Goal: Information Seeking & Learning: Find specific fact

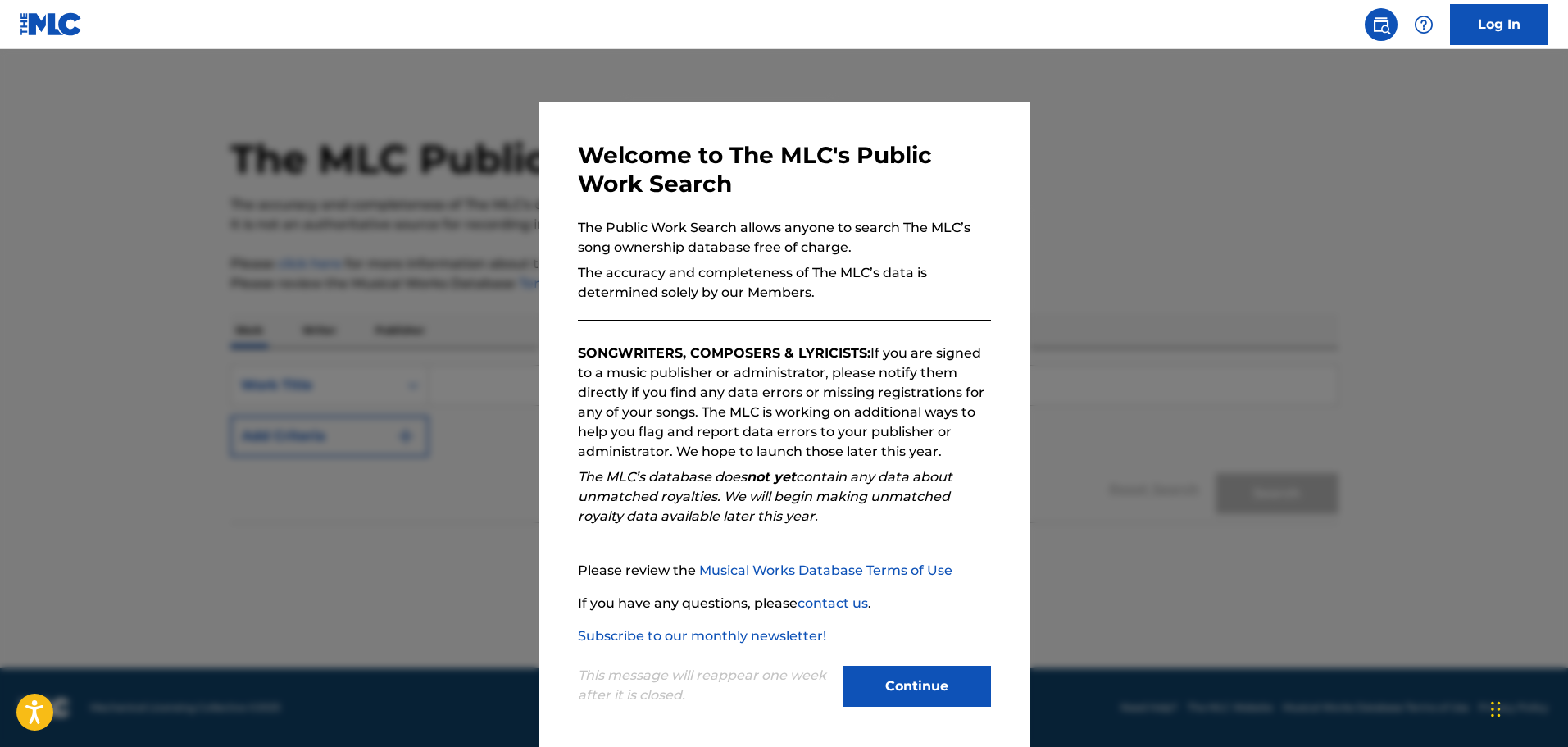
click at [896, 697] on button "Continue" at bounding box center [917, 686] width 148 height 41
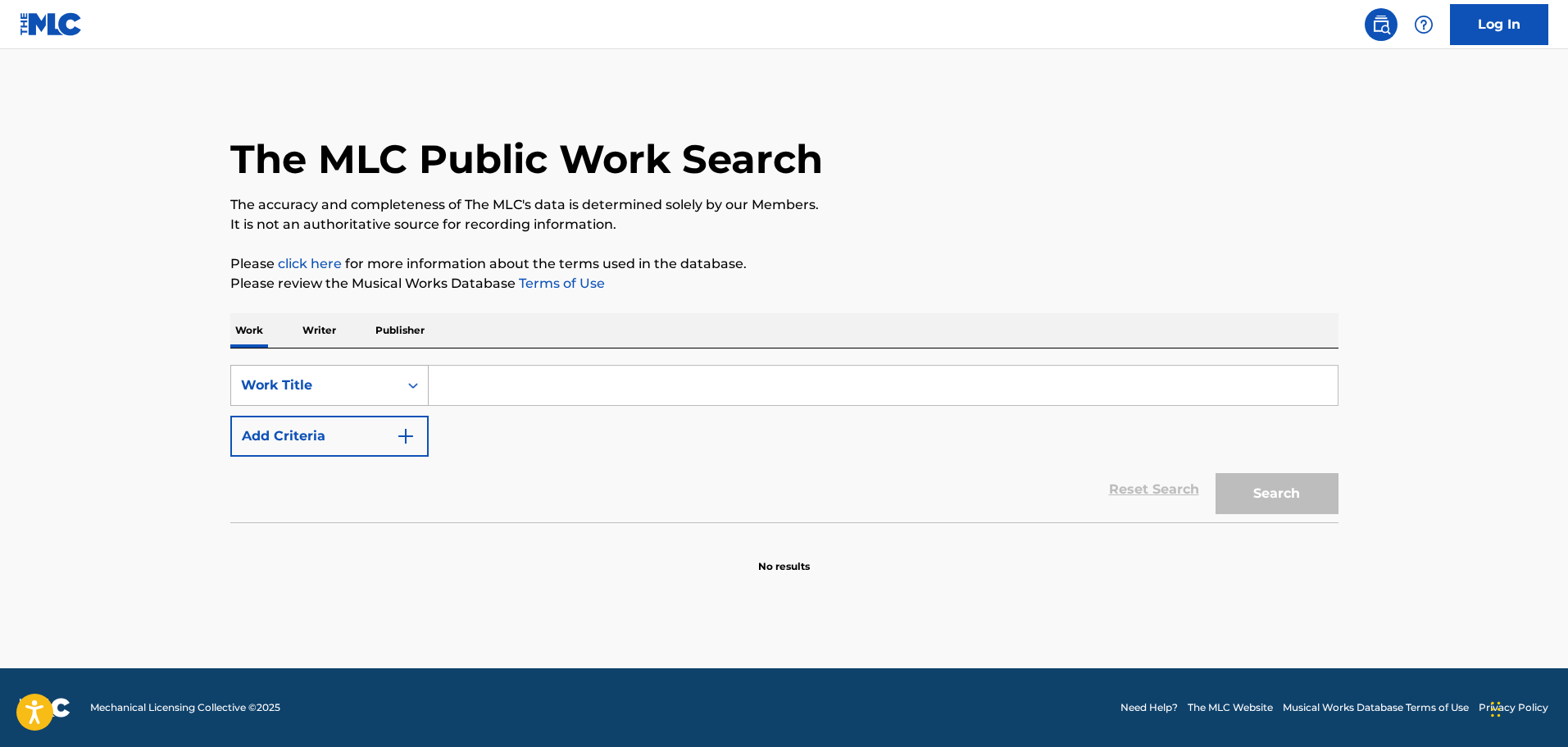
click at [414, 388] on icon "Search Form" at bounding box center [413, 385] width 16 height 16
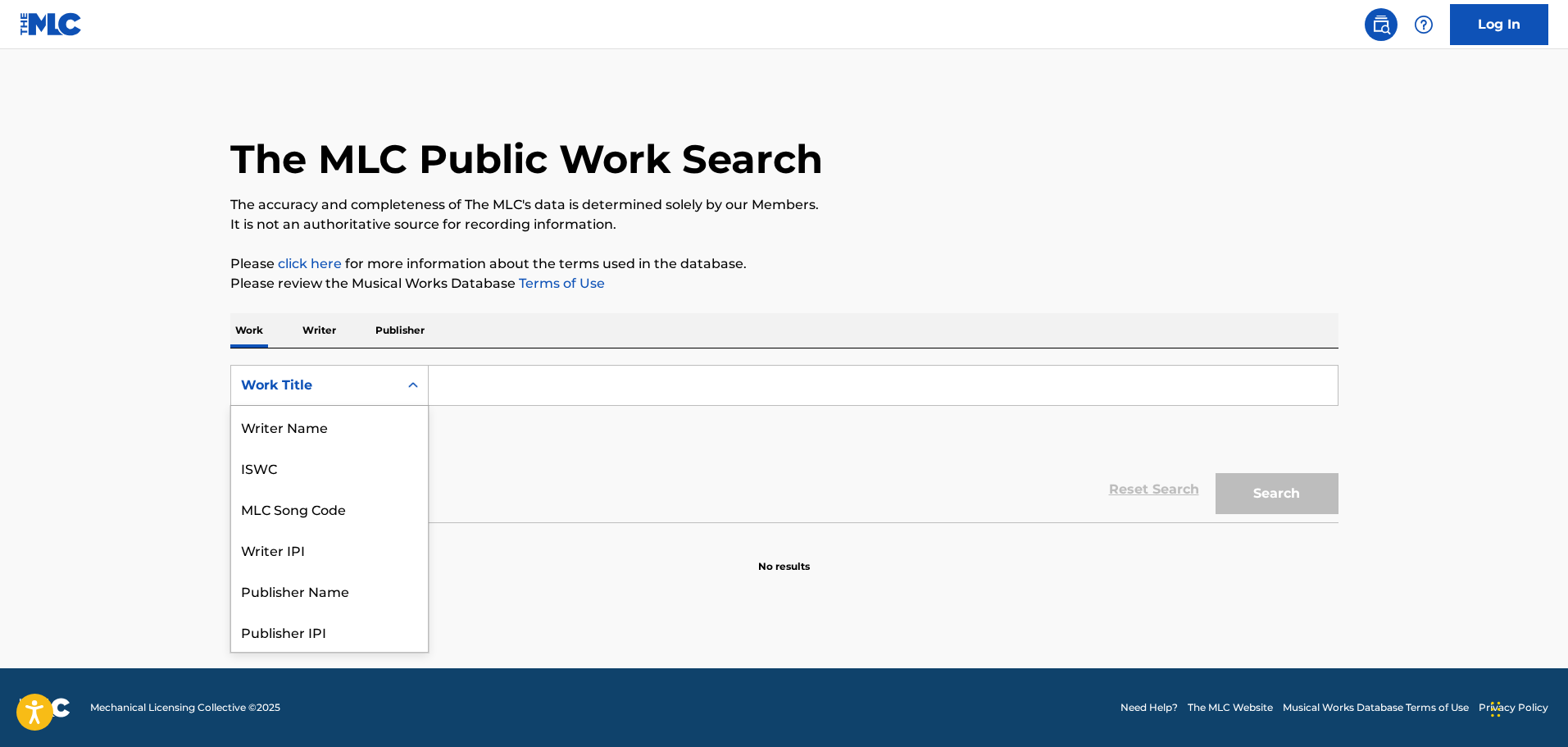
scroll to position [82, 0]
click at [262, 640] on div "Work Title" at bounding box center [329, 631] width 197 height 41
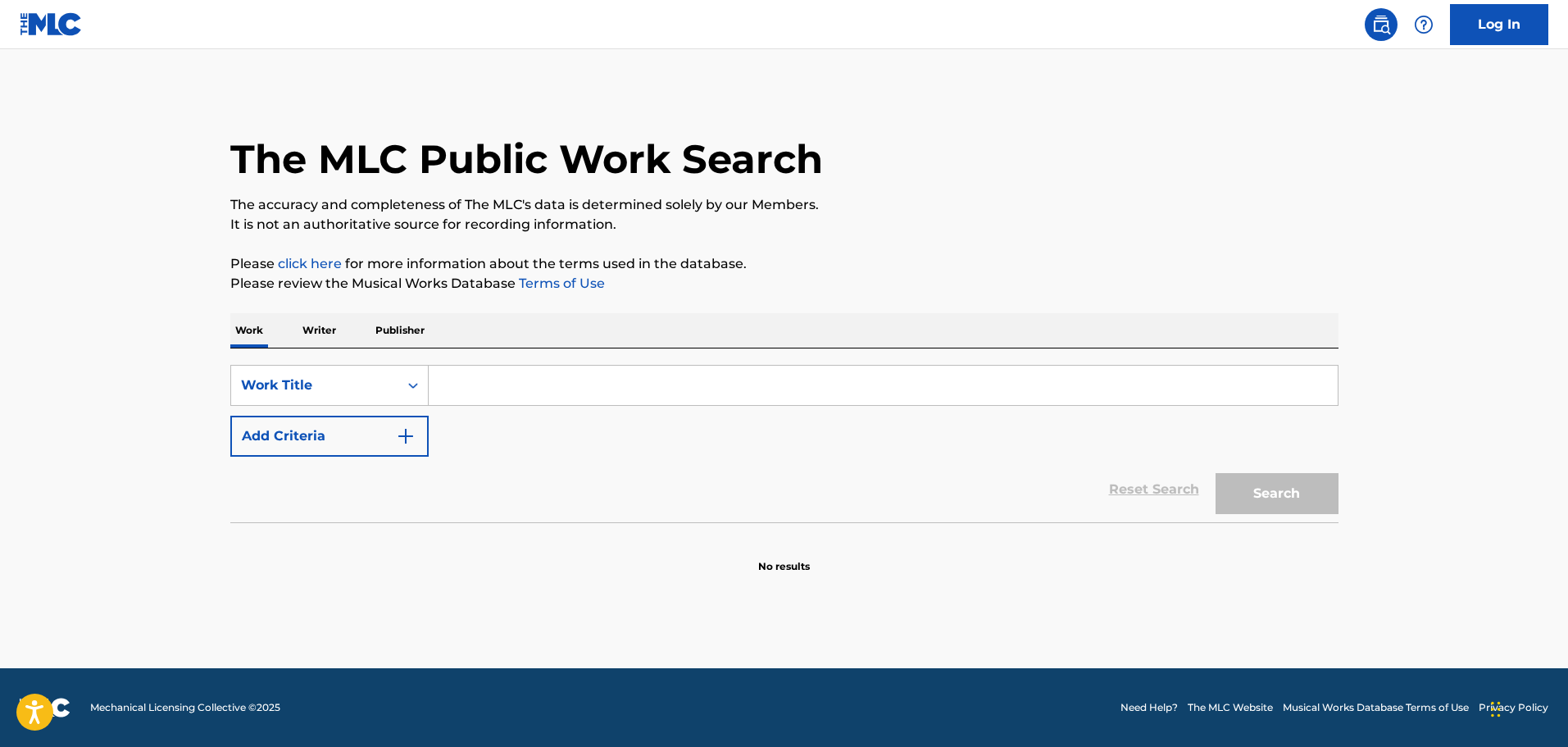
click at [489, 390] on input "Search Form" at bounding box center [884, 385] width 909 height 39
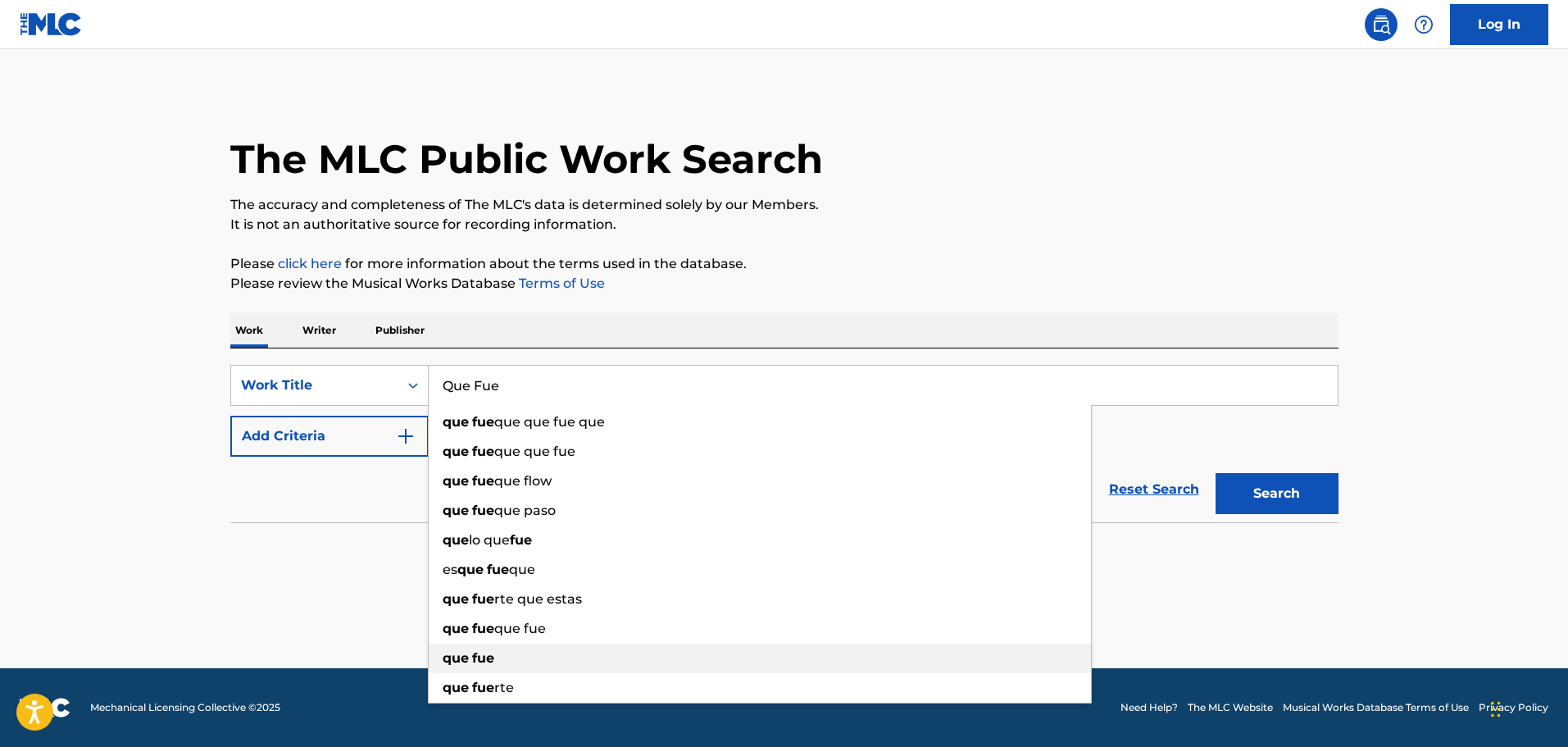
click at [472, 656] on span "Search Form" at bounding box center [471, 657] width 3 height 15
type input "que fue"
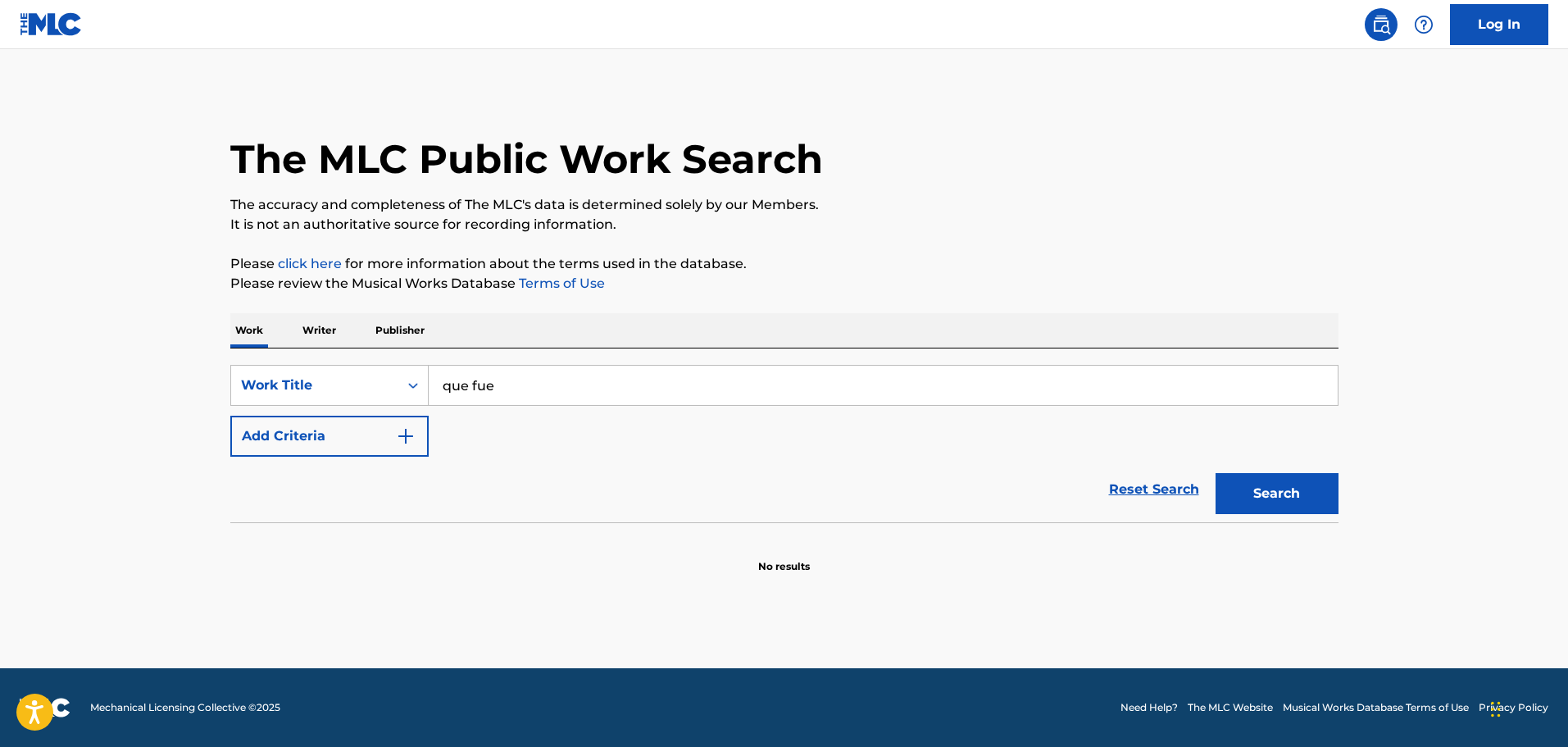
click at [1298, 501] on button "Search" at bounding box center [1277, 494] width 123 height 41
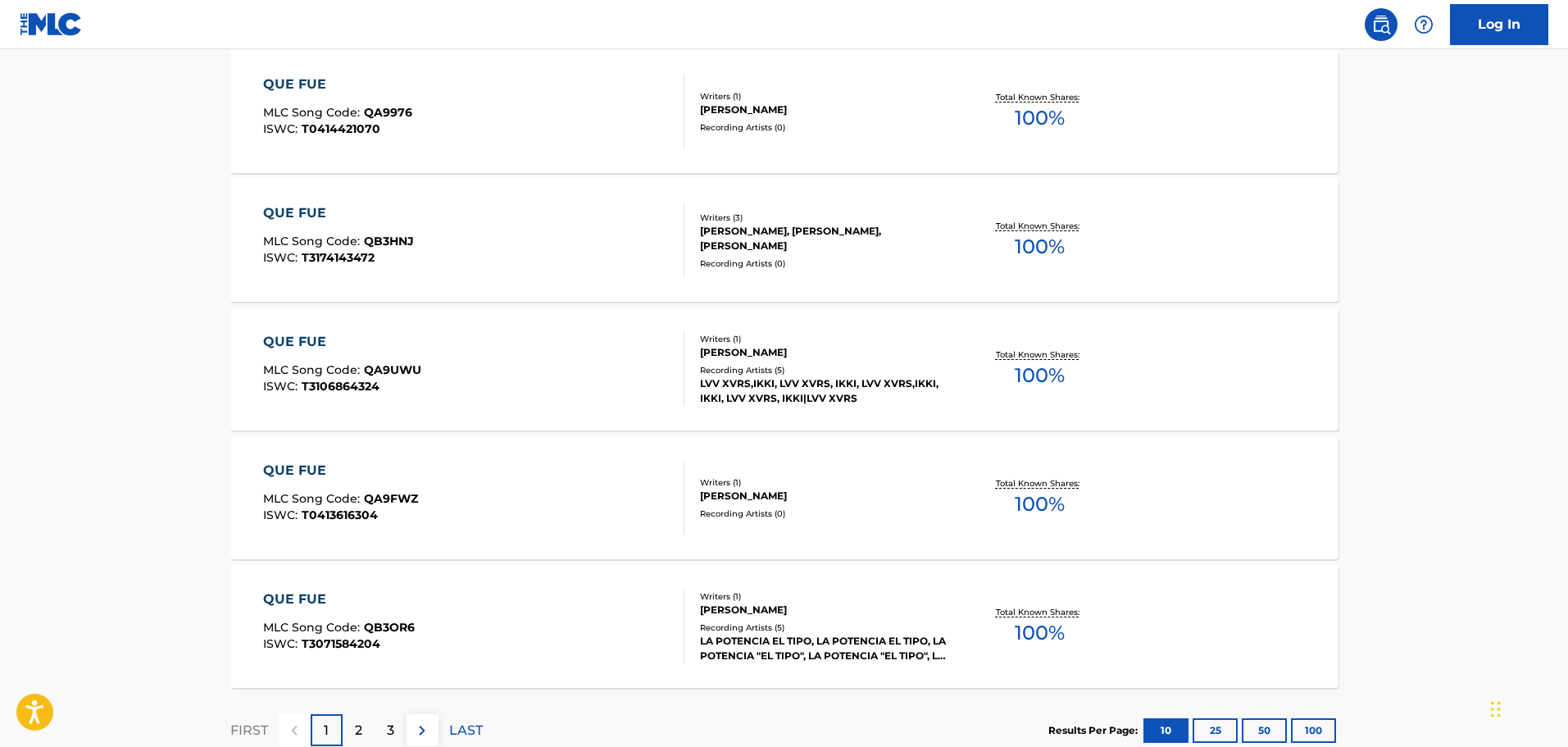
scroll to position [1259, 0]
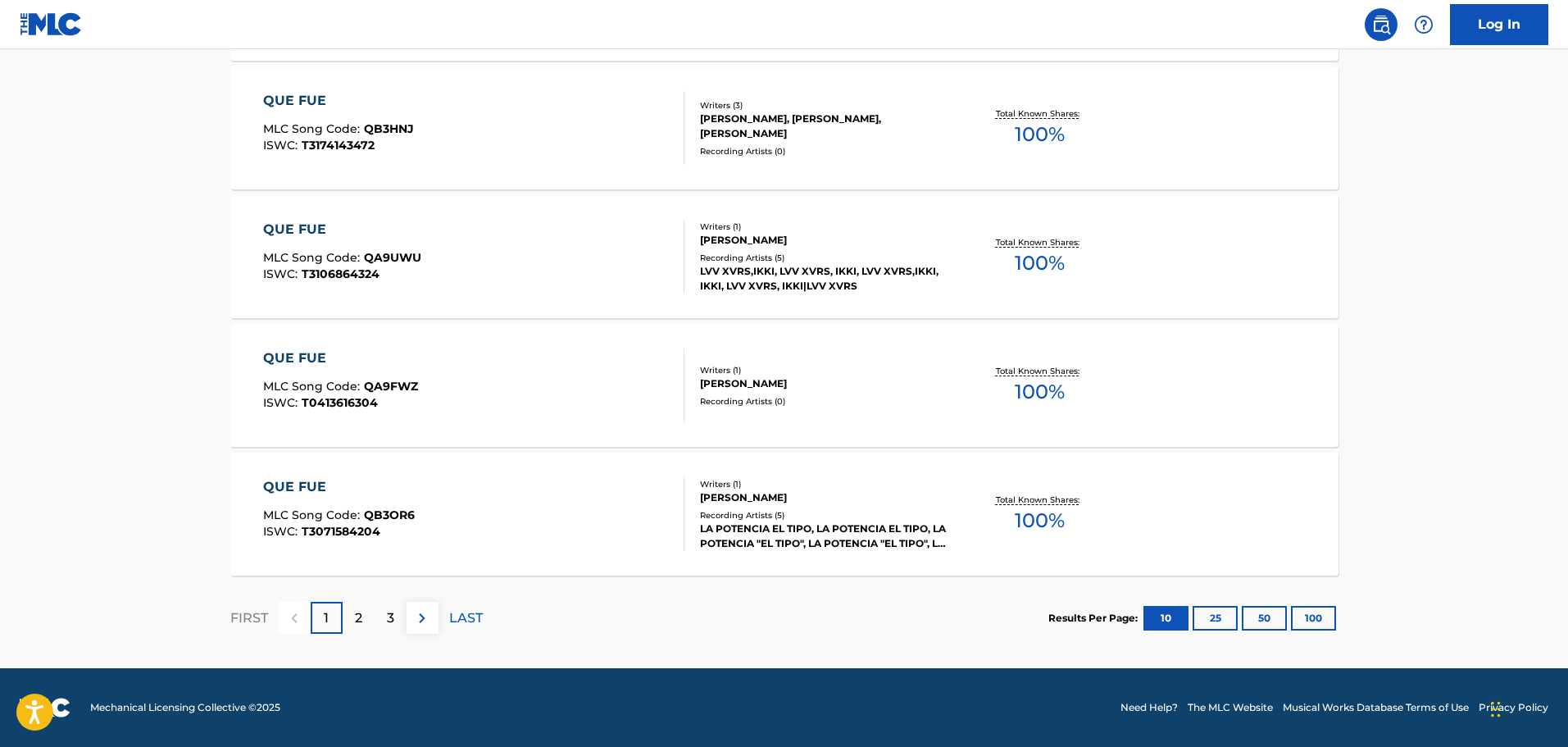
click at [1207, 619] on button "25" at bounding box center [1215, 617] width 45 height 25
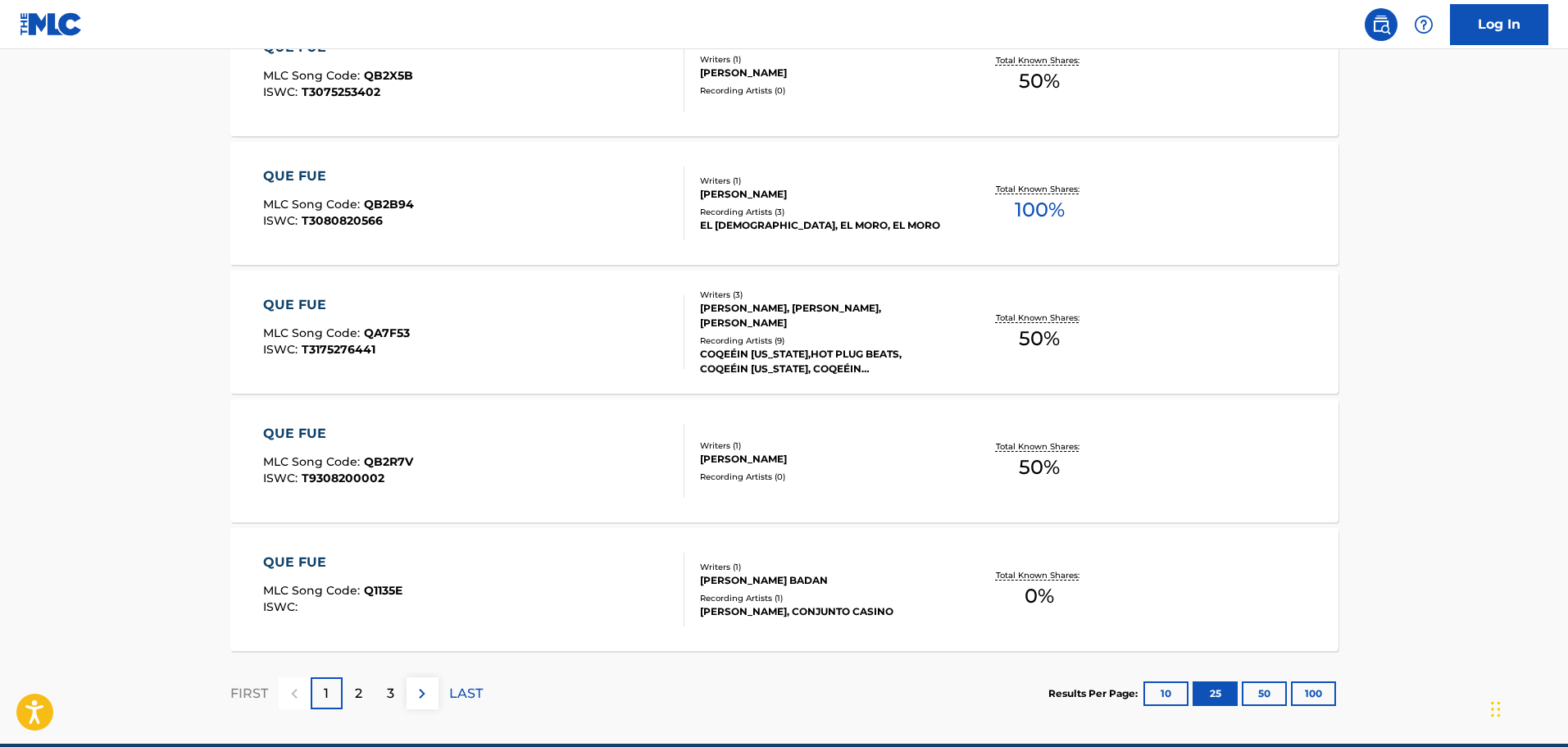
scroll to position [3189, 0]
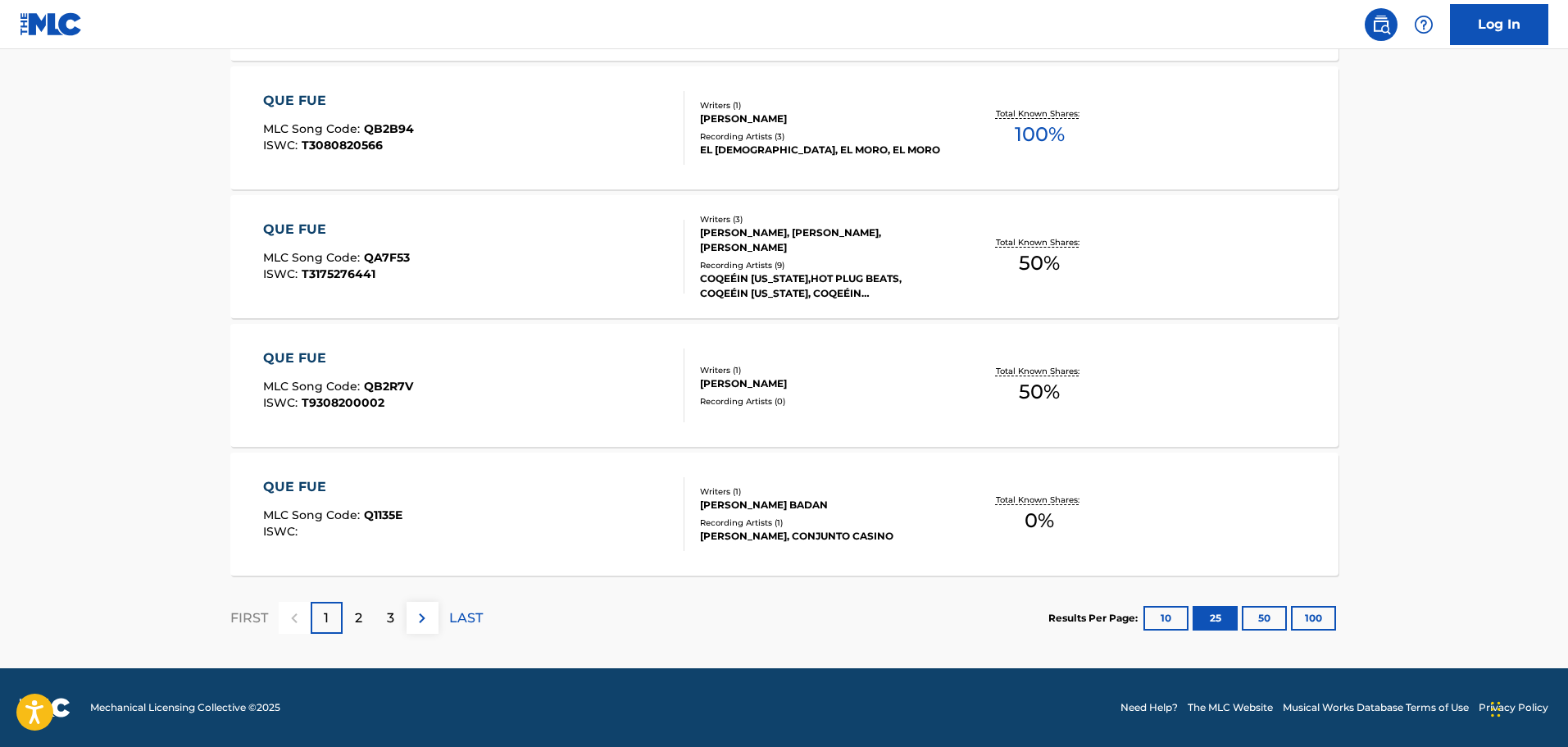
click at [1268, 617] on button "50" at bounding box center [1264, 617] width 45 height 25
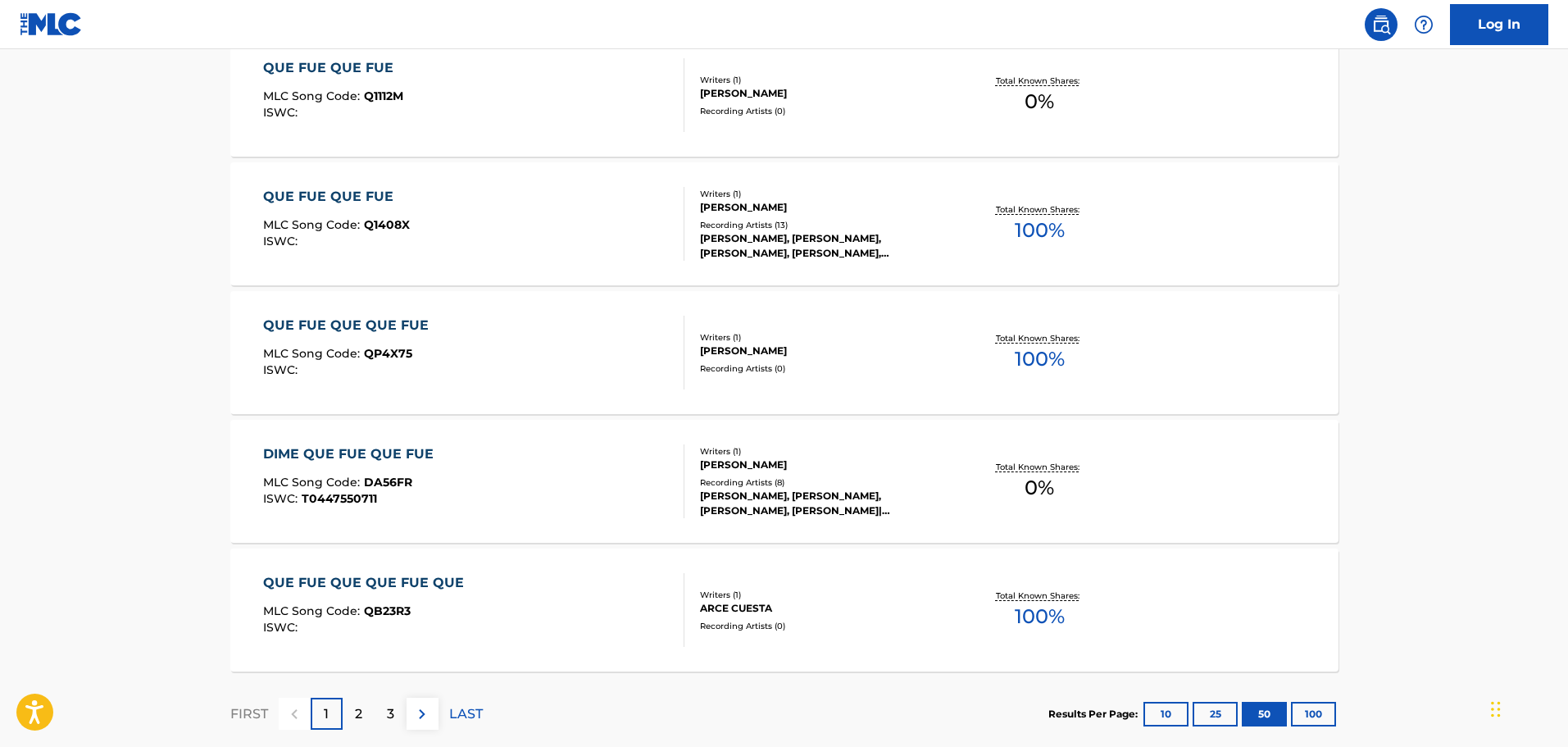
scroll to position [6392, 0]
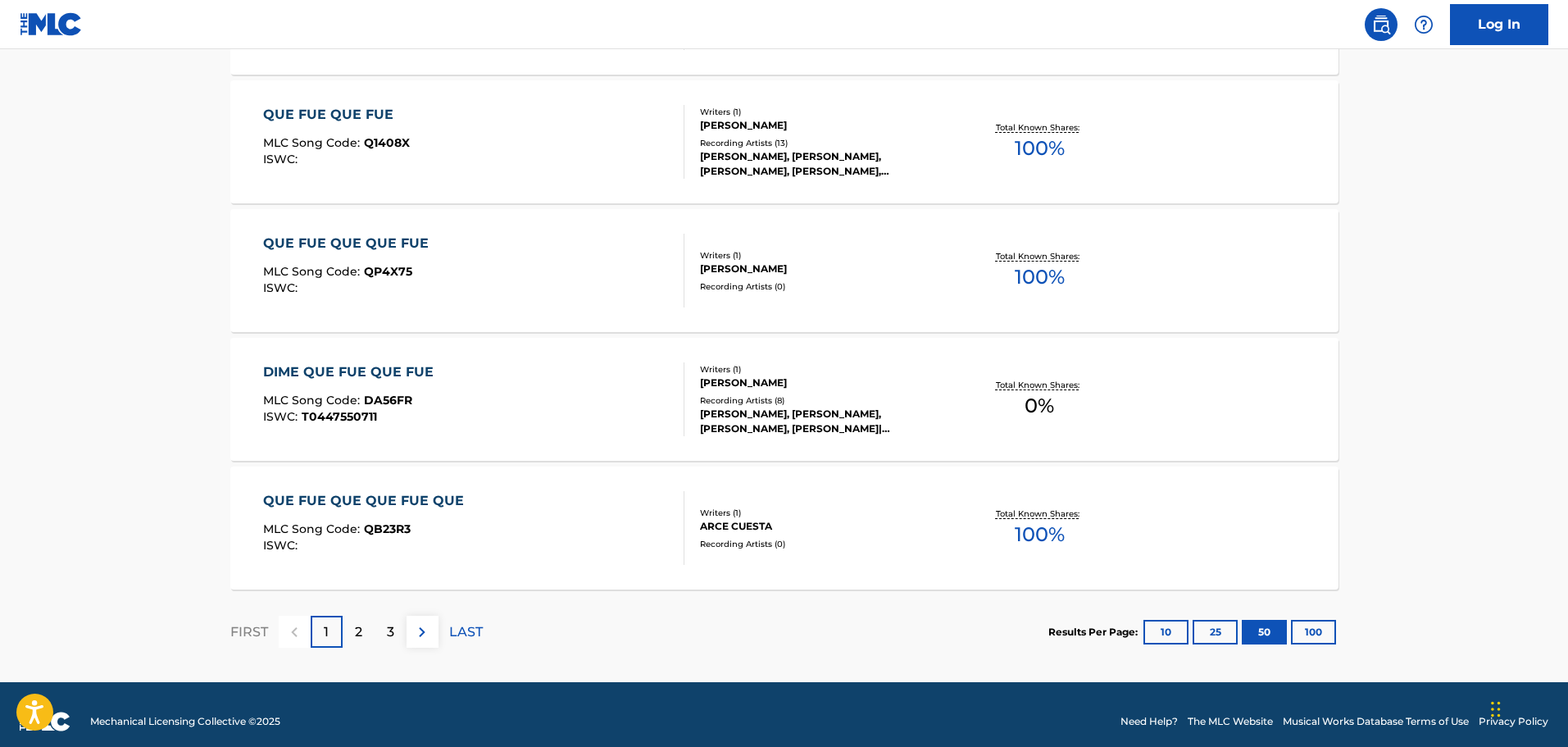
click at [1312, 626] on button "100" at bounding box center [1314, 632] width 45 height 25
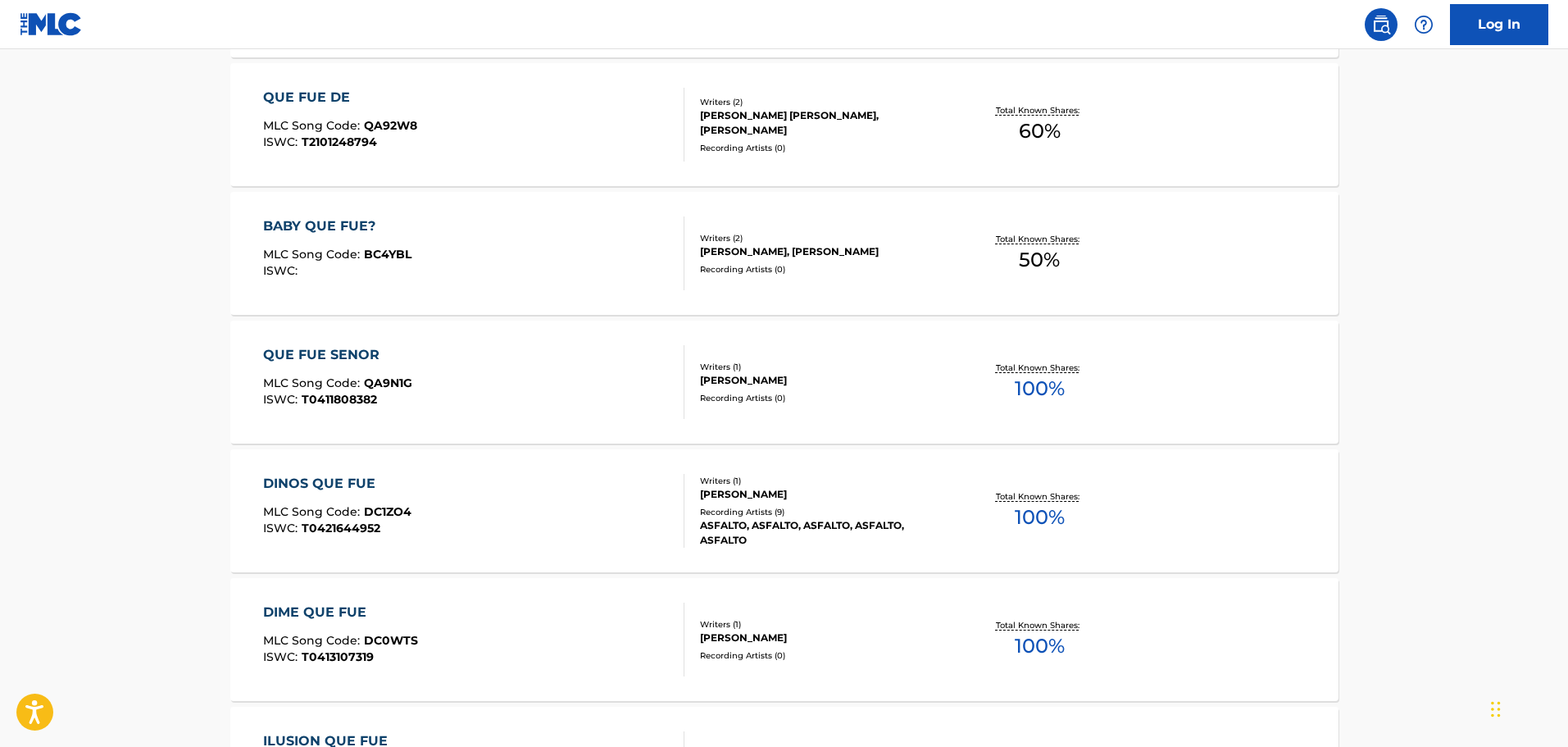
scroll to position [12840, 0]
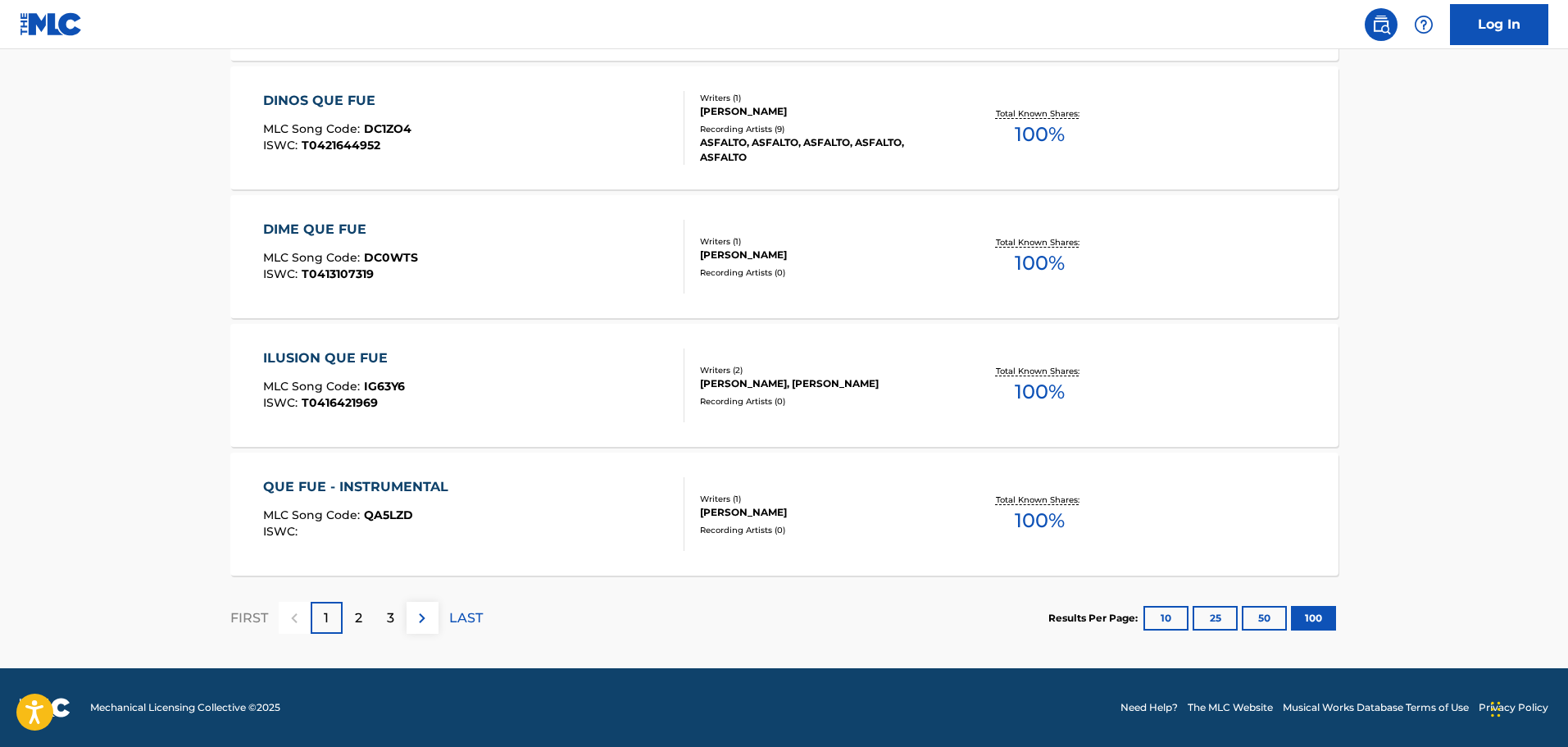
click at [73, 18] on img at bounding box center [51, 24] width 63 height 24
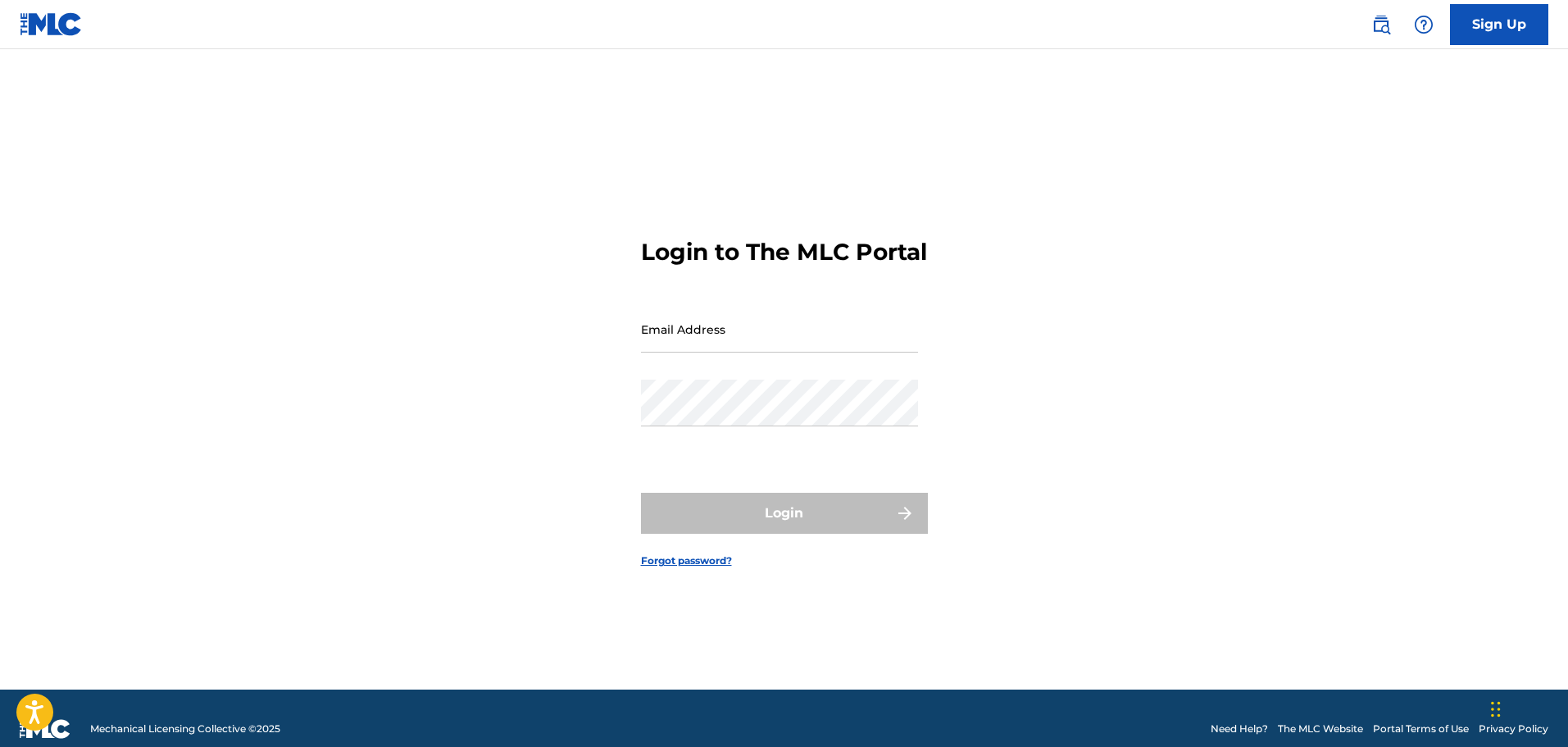
click at [45, 30] on img at bounding box center [51, 24] width 63 height 24
